Goal: Transaction & Acquisition: Purchase product/service

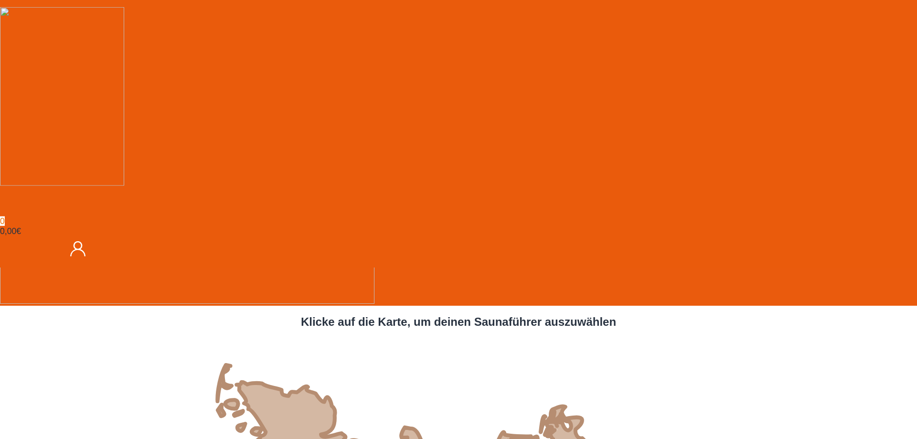
scroll to position [244, 0]
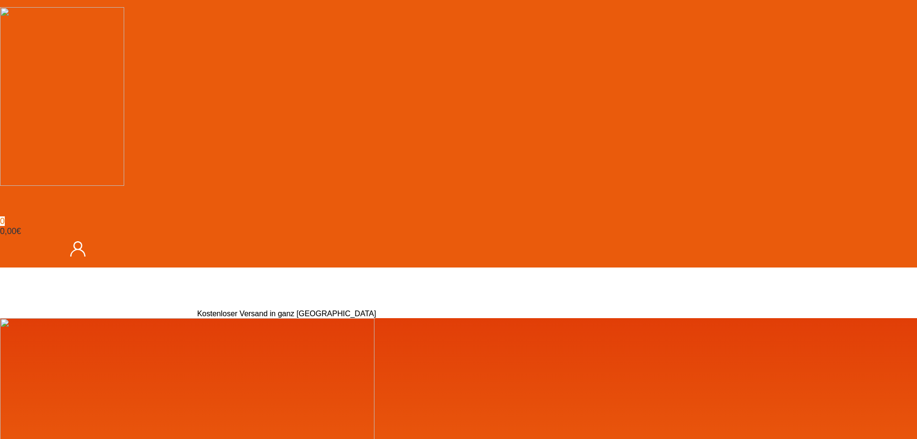
scroll to position [244, 0]
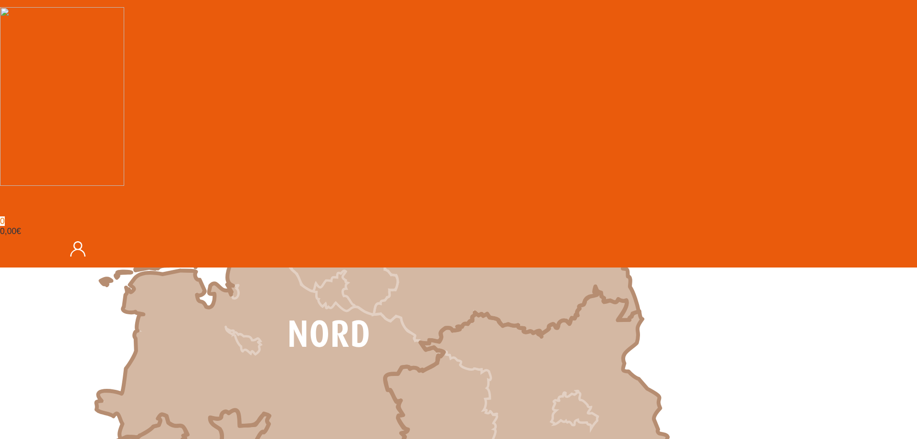
scroll to position [487, 0]
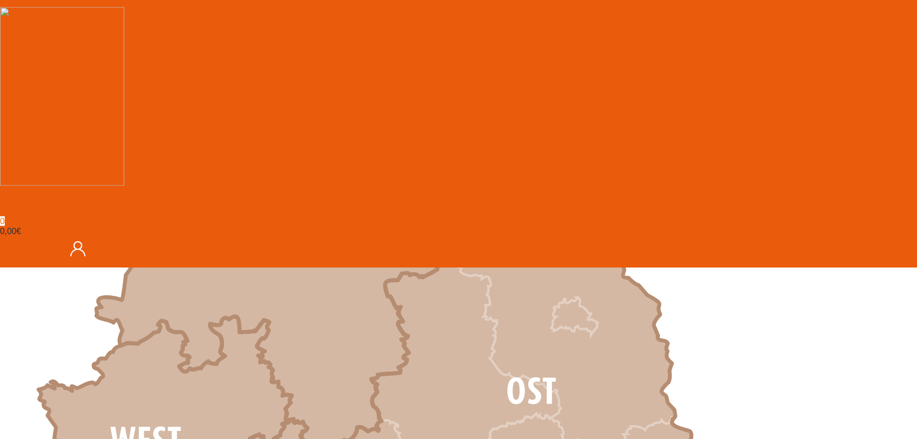
scroll to position [584, 0]
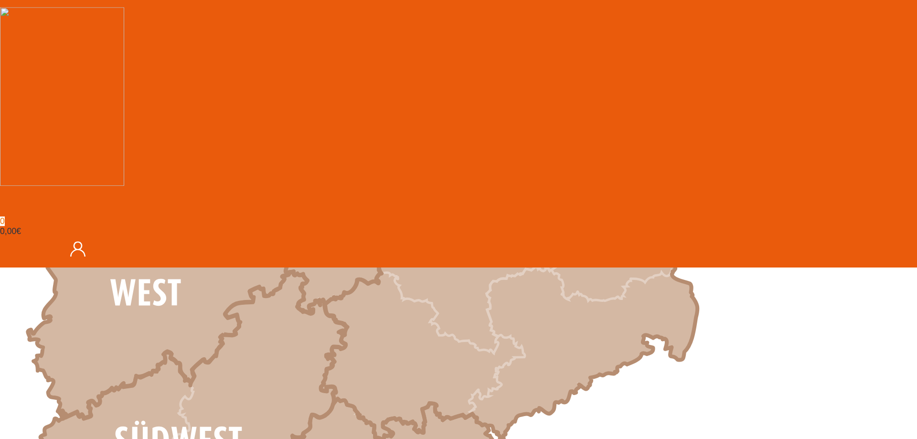
scroll to position [731, 0]
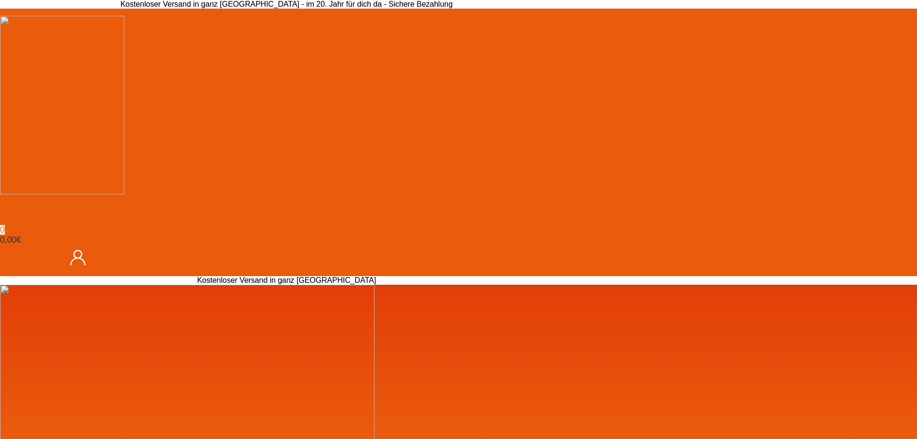
scroll to position [146, 0]
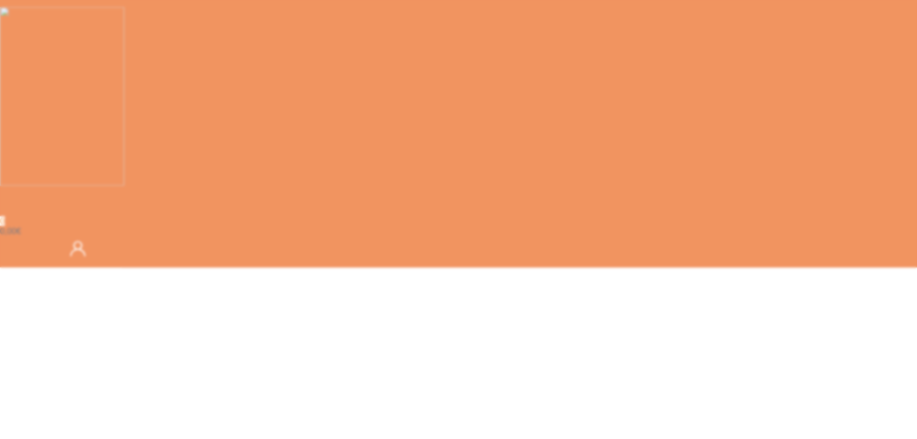
scroll to position [146, 0]
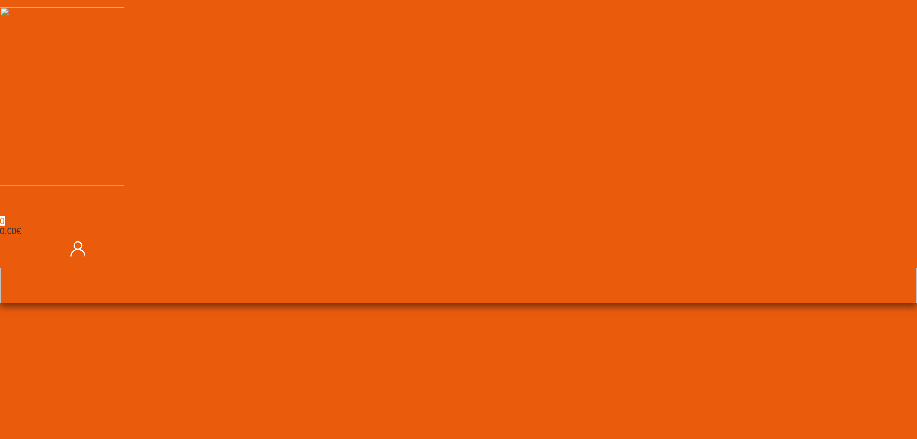
scroll to position [405, 0]
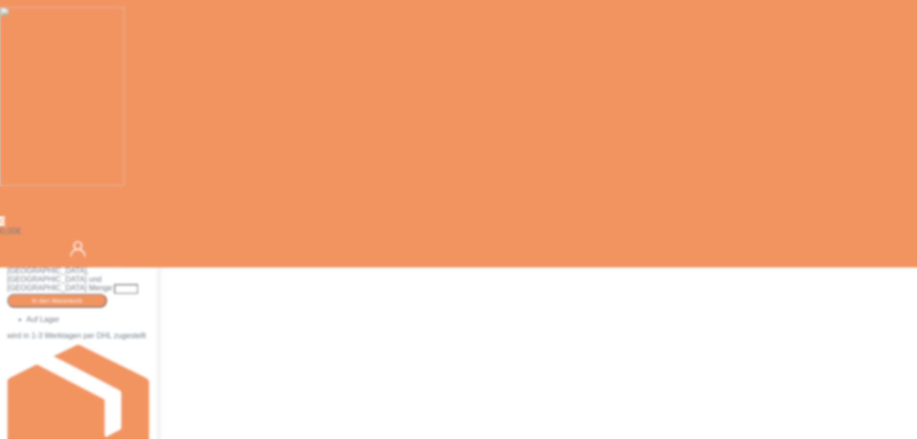
scroll to position [2345, 0]
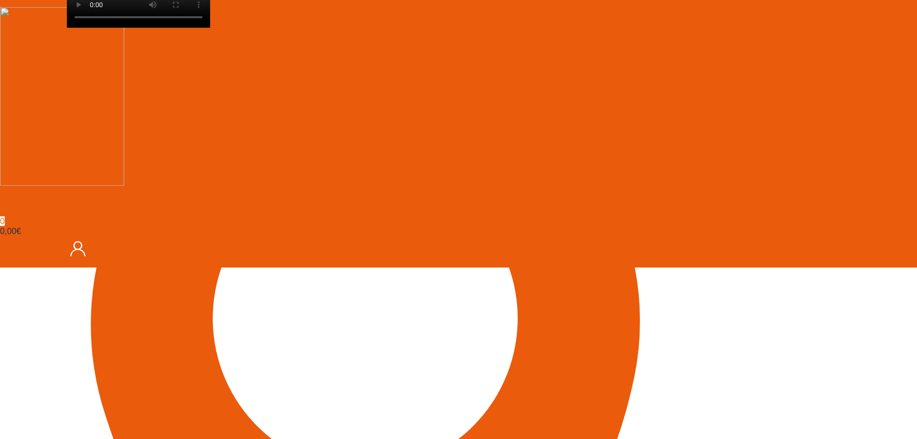
scroll to position [411, 0]
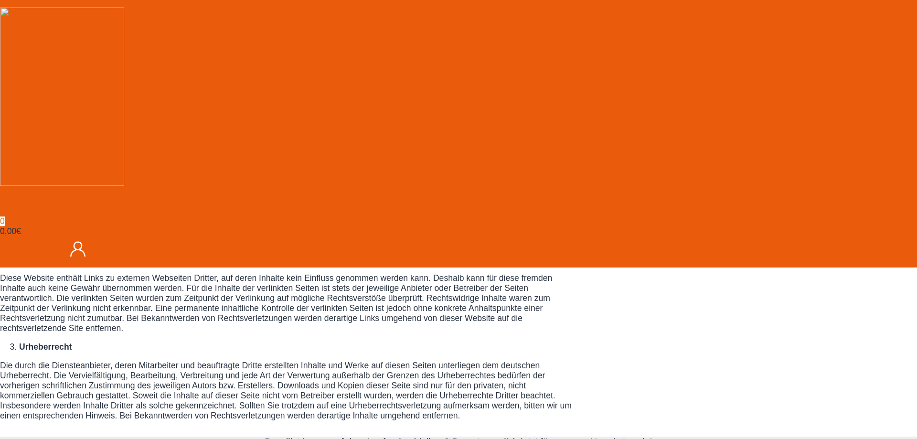
scroll to position [525, 0]
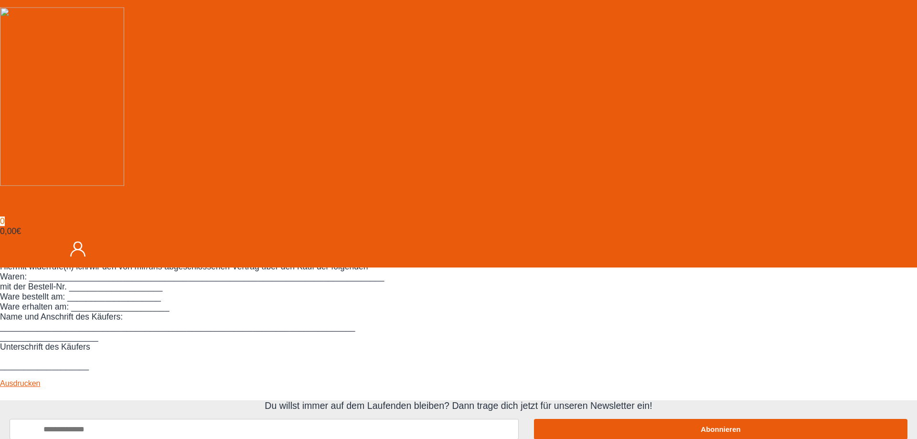
scroll to position [1035, 0]
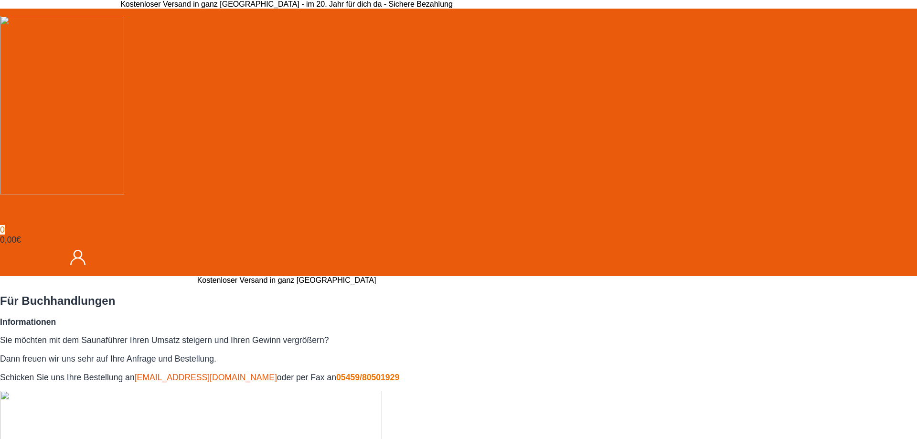
click at [124, 57] on img at bounding box center [62, 105] width 124 height 179
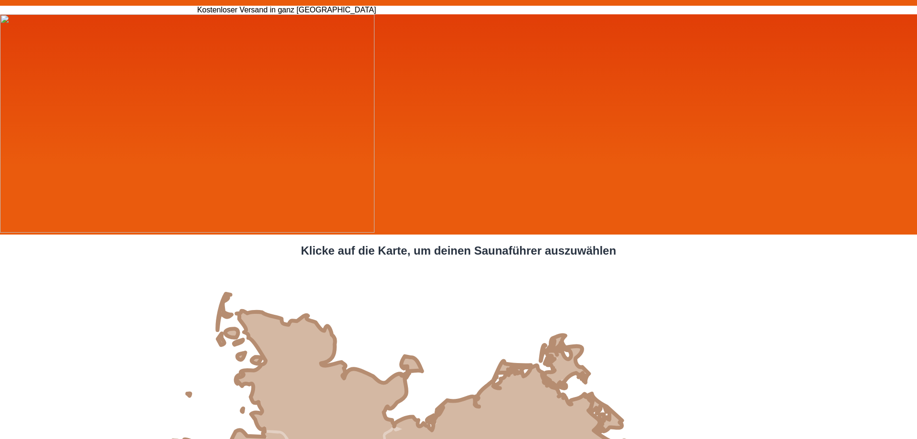
scroll to position [292, 0]
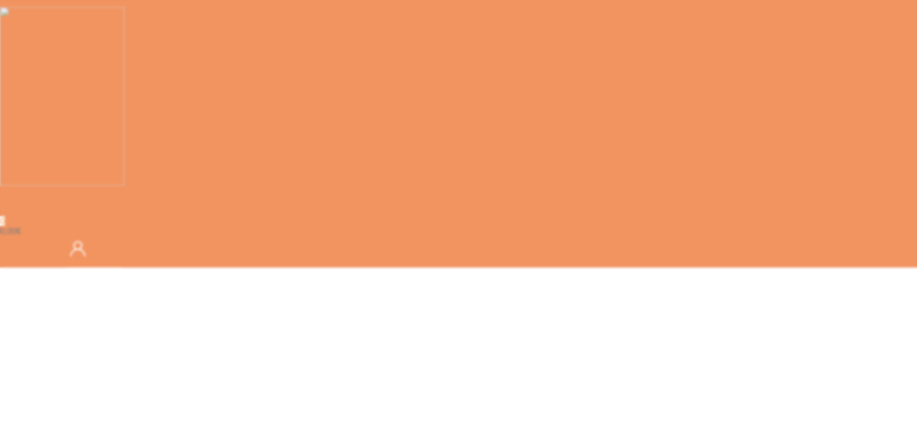
scroll to position [438, 0]
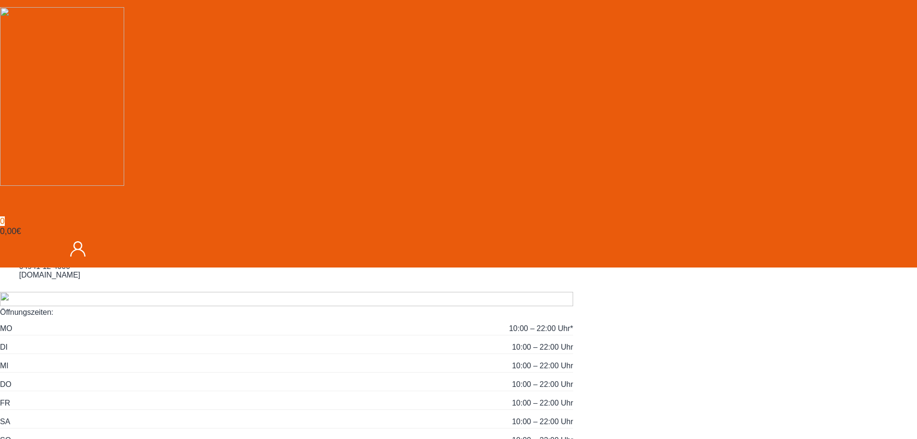
scroll to position [49, 0]
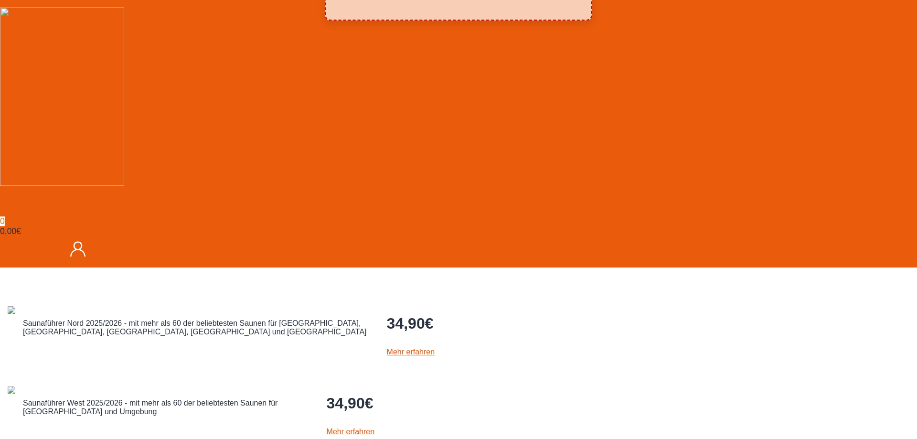
scroll to position [97, 0]
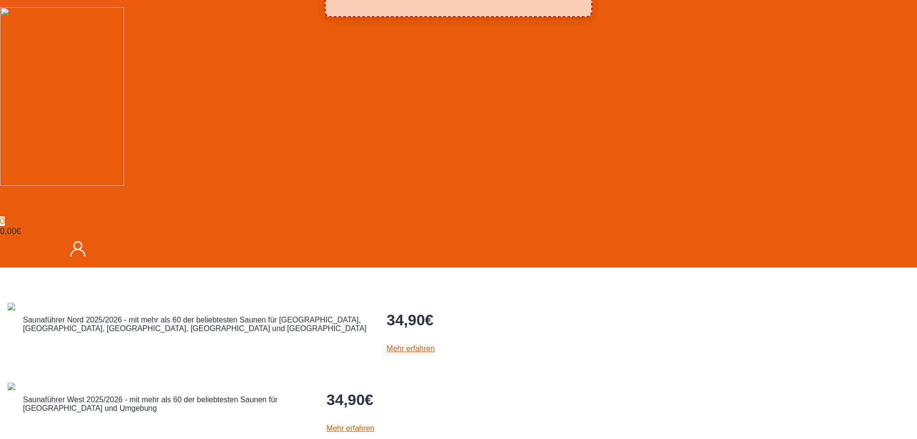
click at [435, 344] on link "Mehr erfahren" at bounding box center [411, 348] width 48 height 8
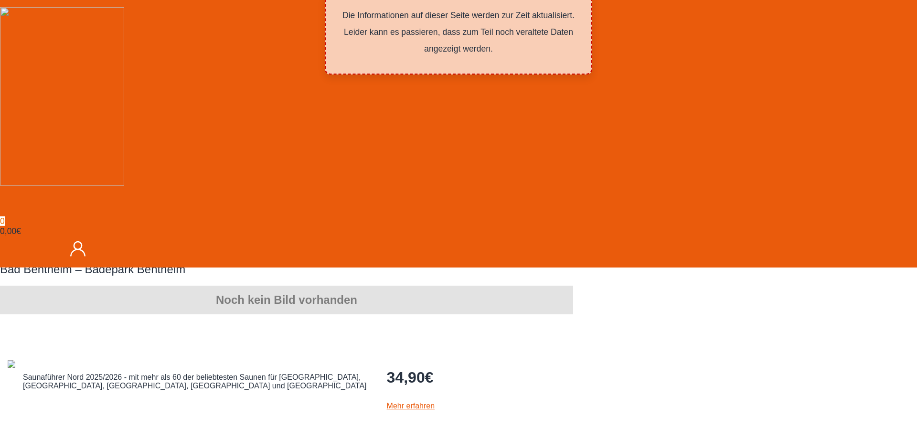
scroll to position [0, 0]
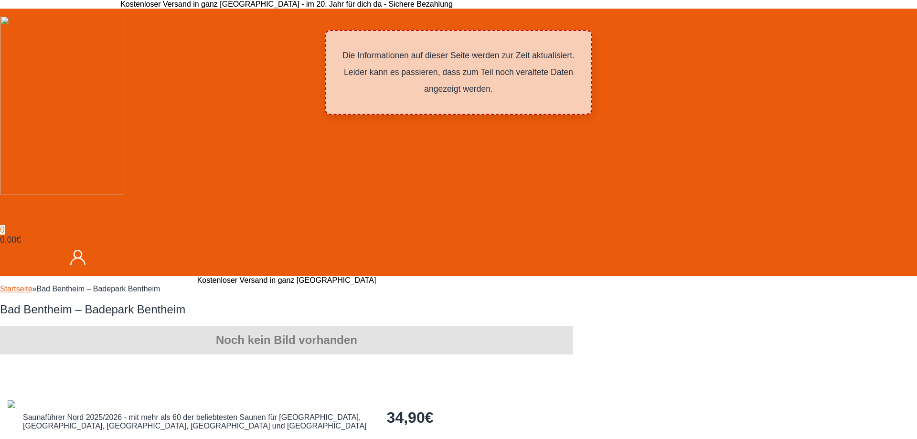
click at [435, 438] on link "Mehr erfahren" at bounding box center [411, 446] width 48 height 8
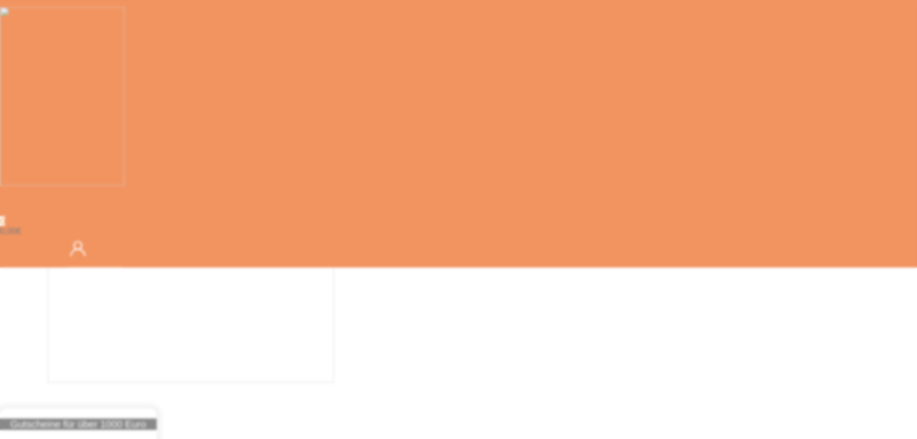
scroll to position [2199, 0]
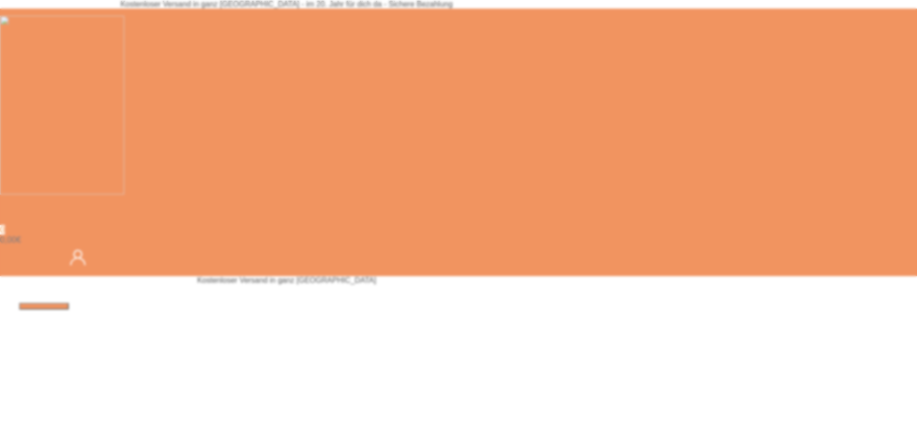
type input "*"
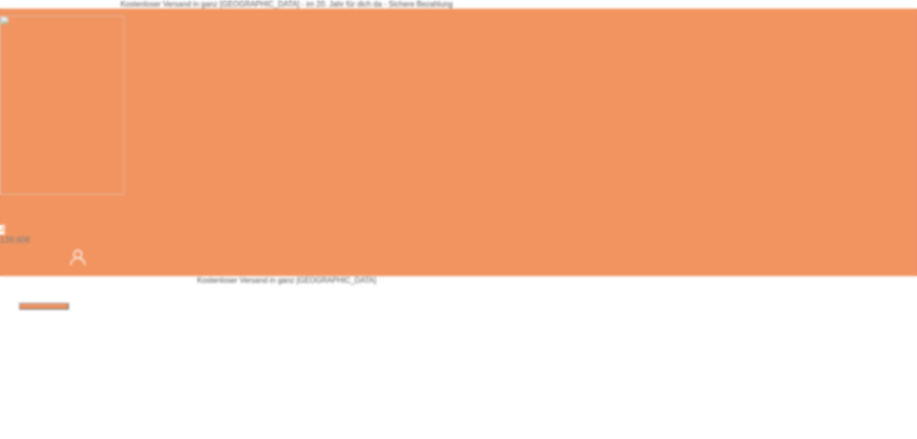
type input "*"
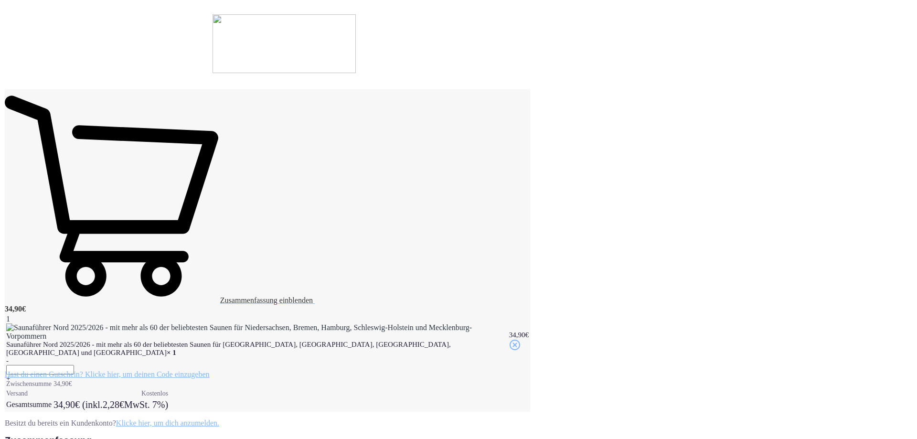
click at [356, 41] on img at bounding box center [283, 43] width 143 height 59
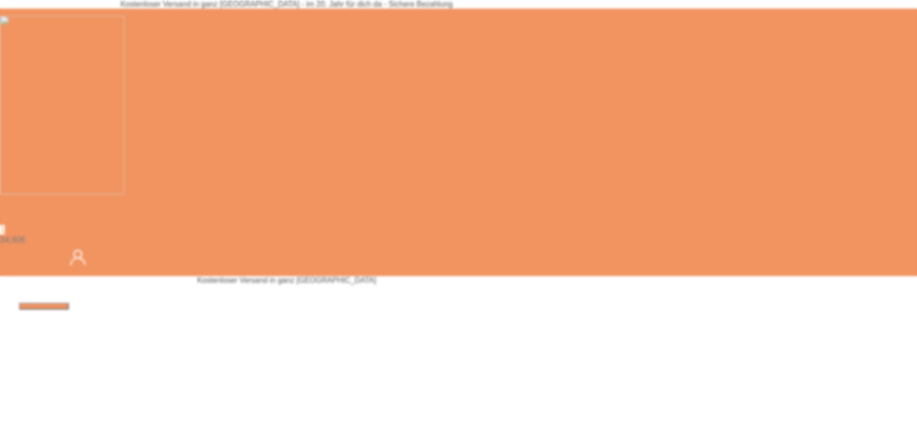
click at [124, 57] on img at bounding box center [62, 105] width 124 height 179
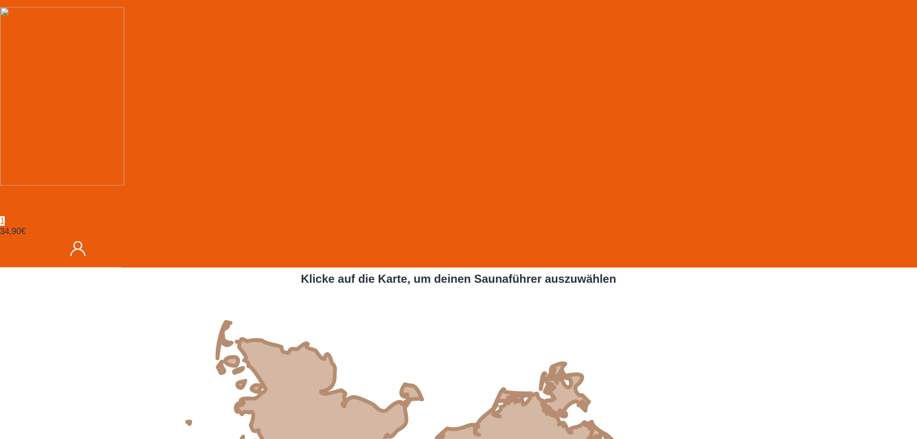
scroll to position [244, 0]
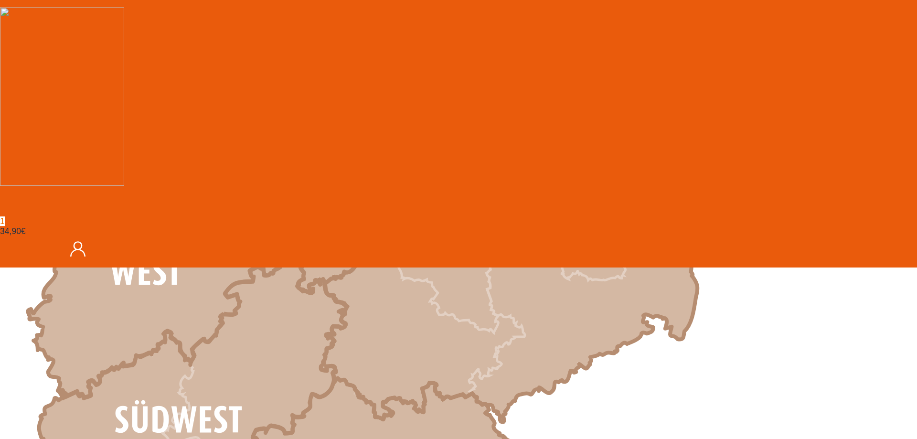
scroll to position [731, 0]
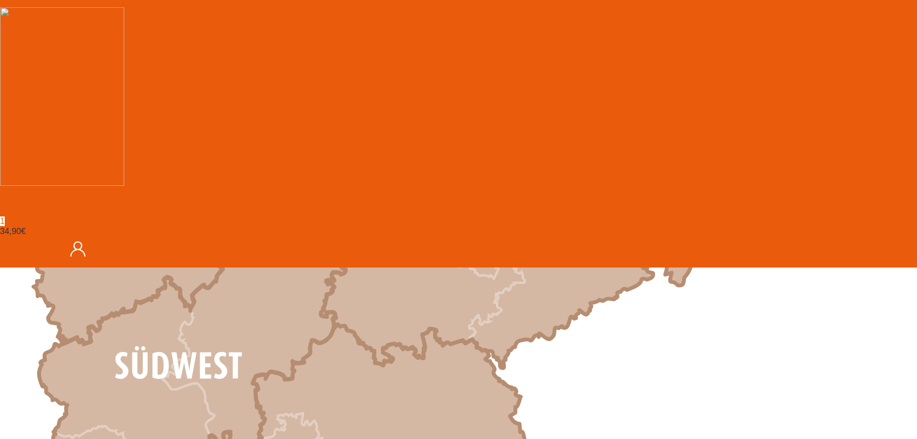
scroll to position [791, 0]
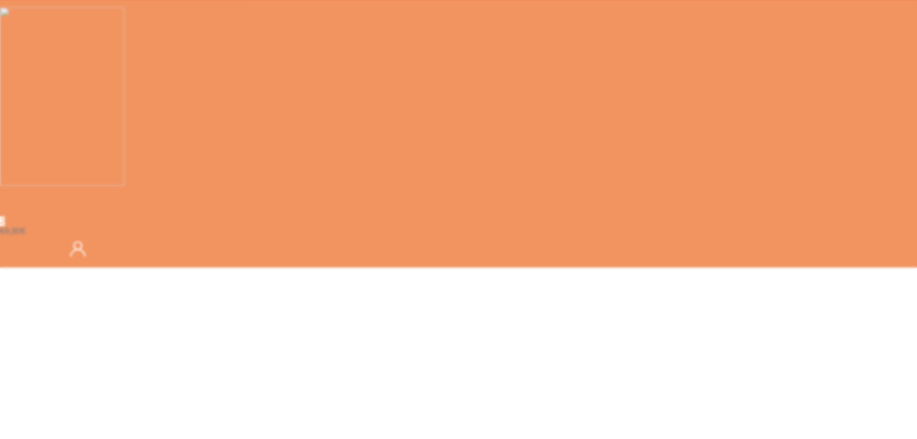
scroll to position [292, 0]
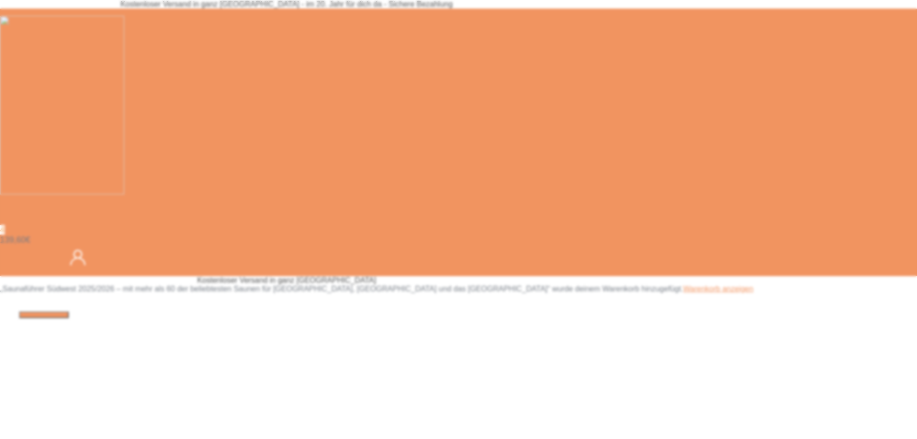
type input "*"
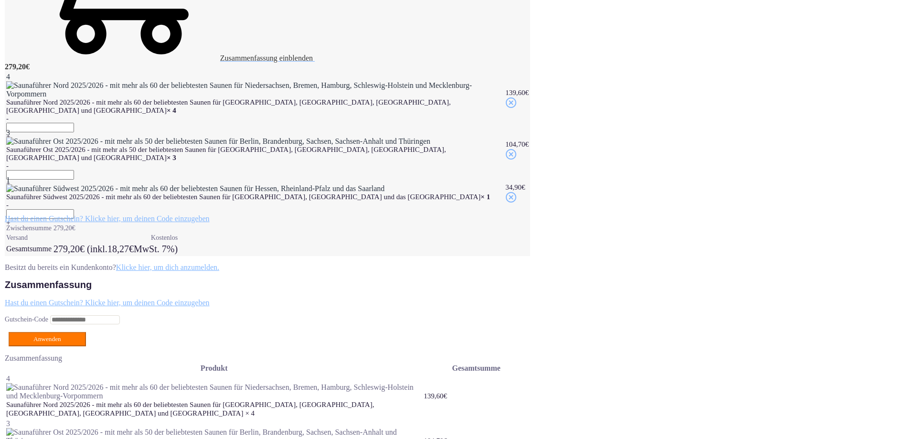
scroll to position [244, 0]
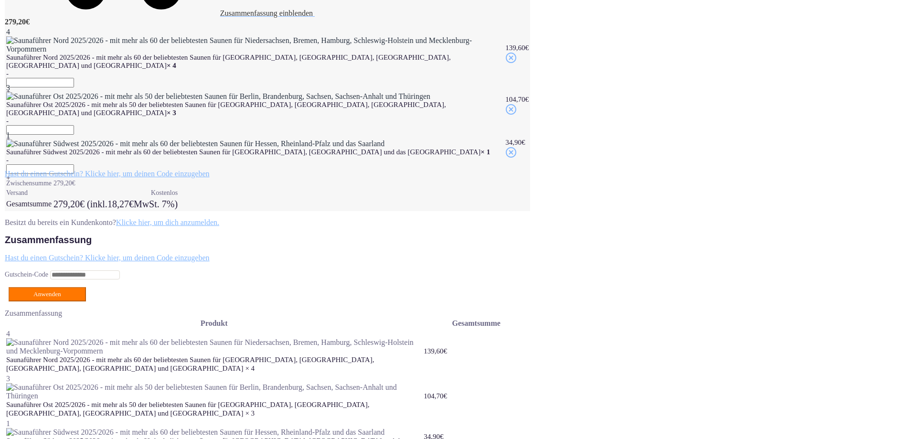
scroll to position [284, 0]
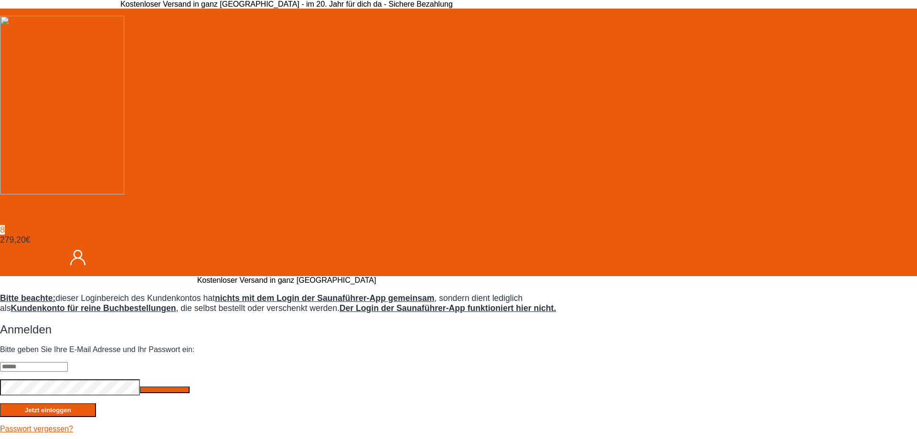
click at [68, 362] on input "text" at bounding box center [34, 367] width 68 height 10
paste input "**********"
type input "**********"
click at [159, 293] on section "**********" at bounding box center [458, 403] width 917 height 221
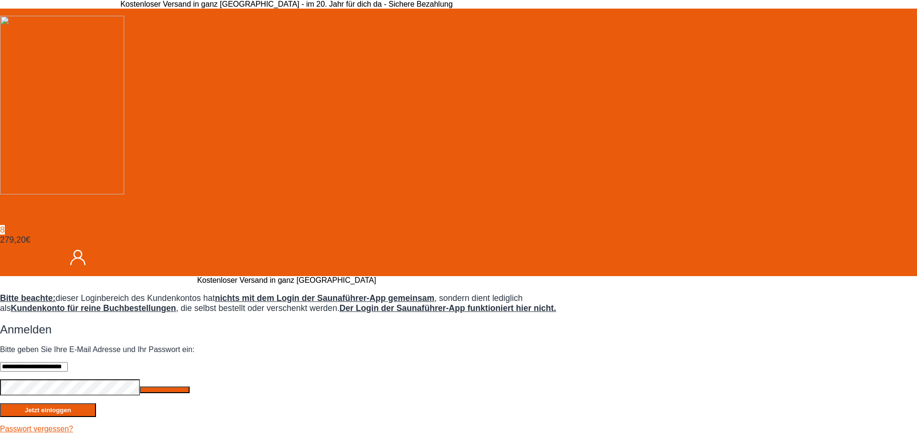
click at [96, 403] on button "Jetzt einloggen" at bounding box center [48, 410] width 96 height 14
